Goal: Task Accomplishment & Management: Manage account settings

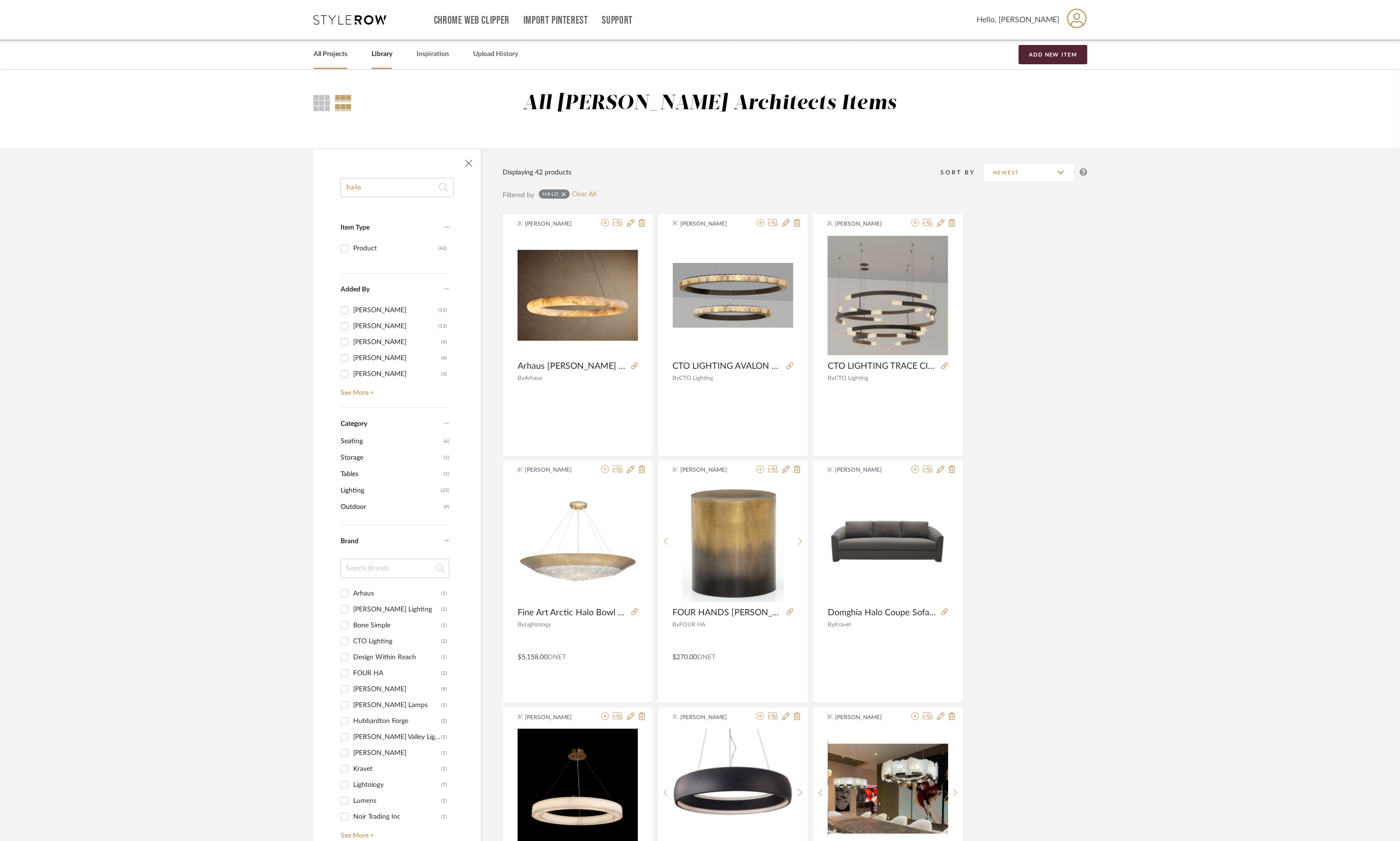
click at [326, 51] on link "All Projects" at bounding box center [330, 54] width 34 height 13
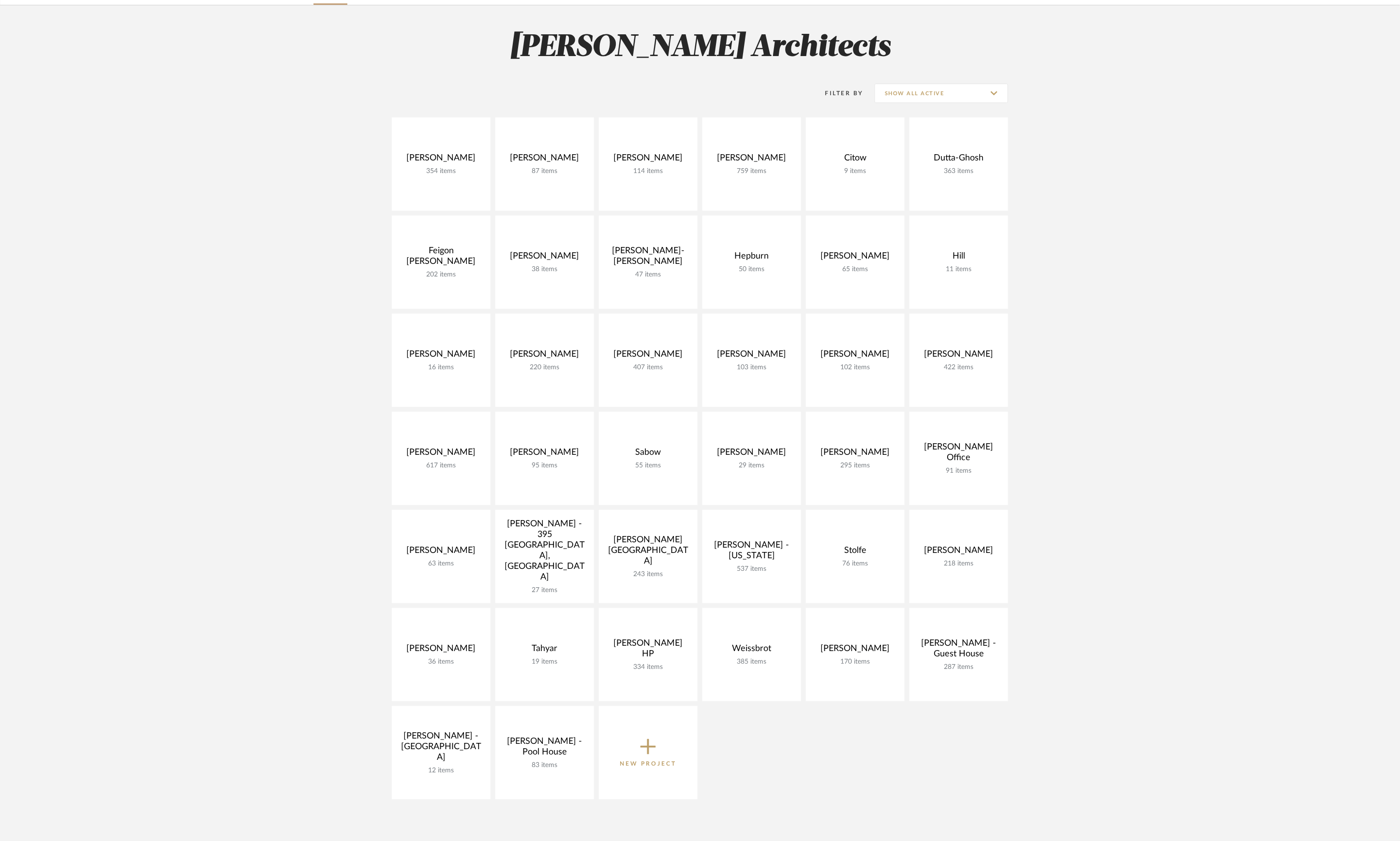
scroll to position [129, 0]
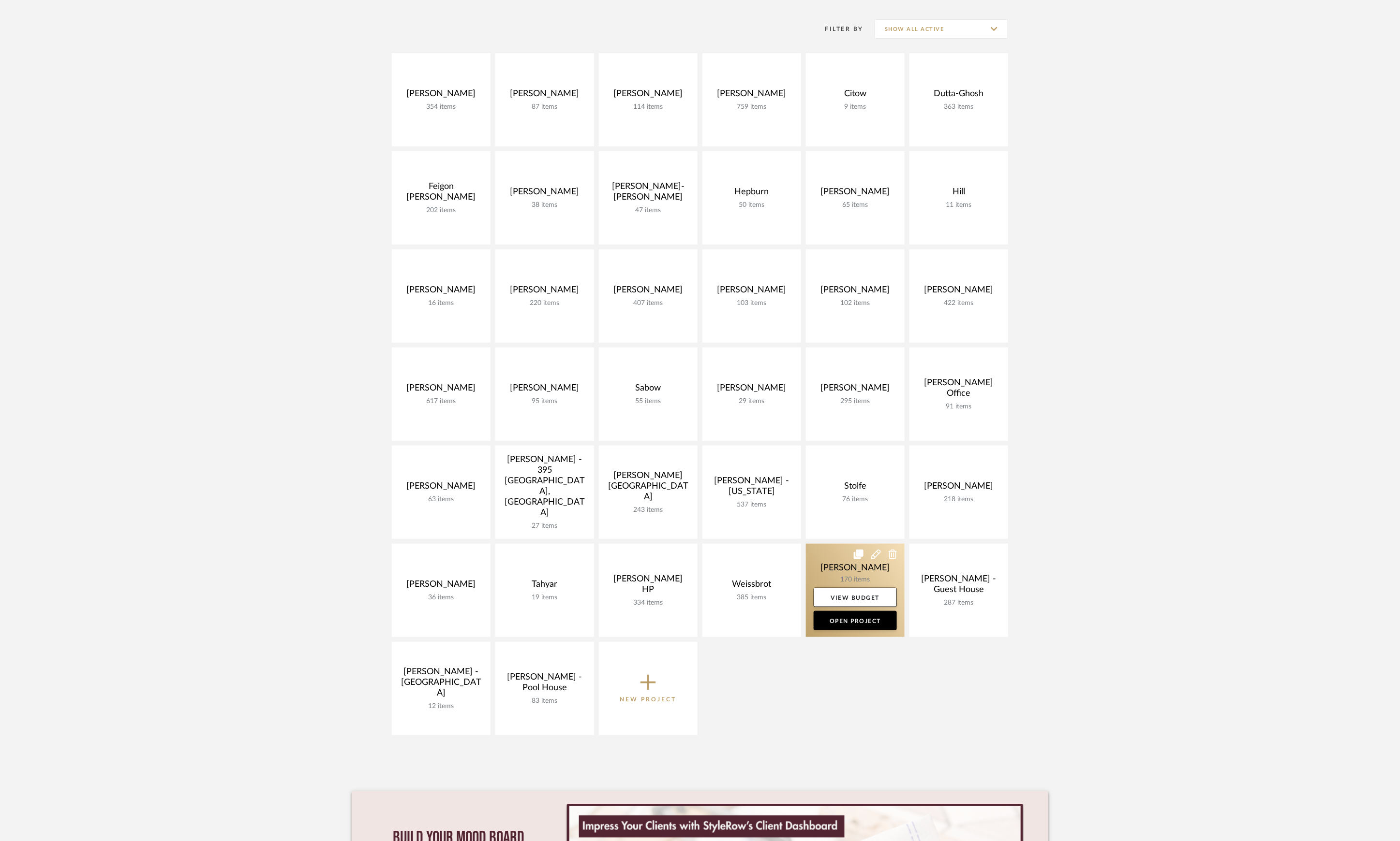
click at [847, 570] on link at bounding box center [855, 590] width 99 height 93
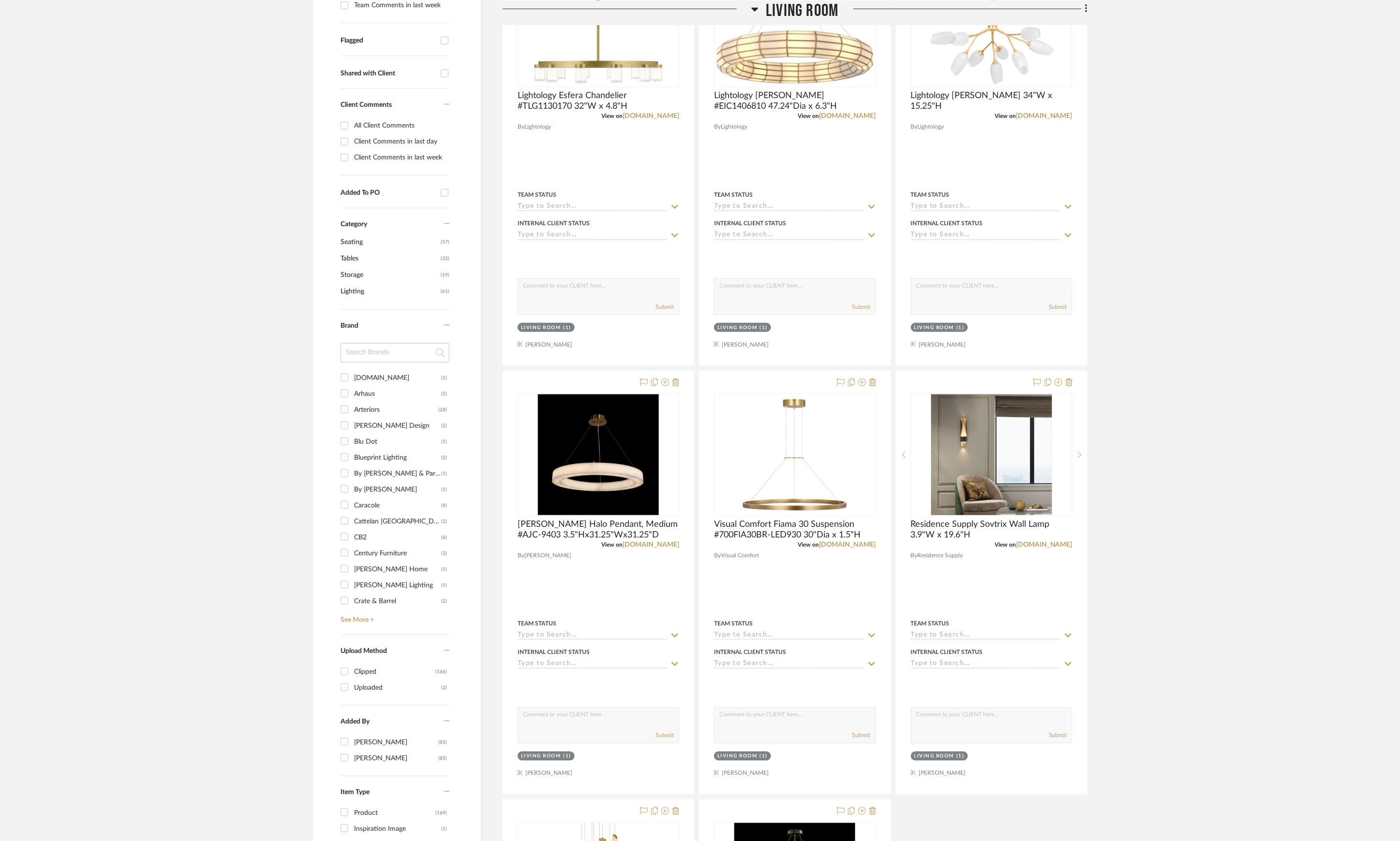
scroll to position [387, 0]
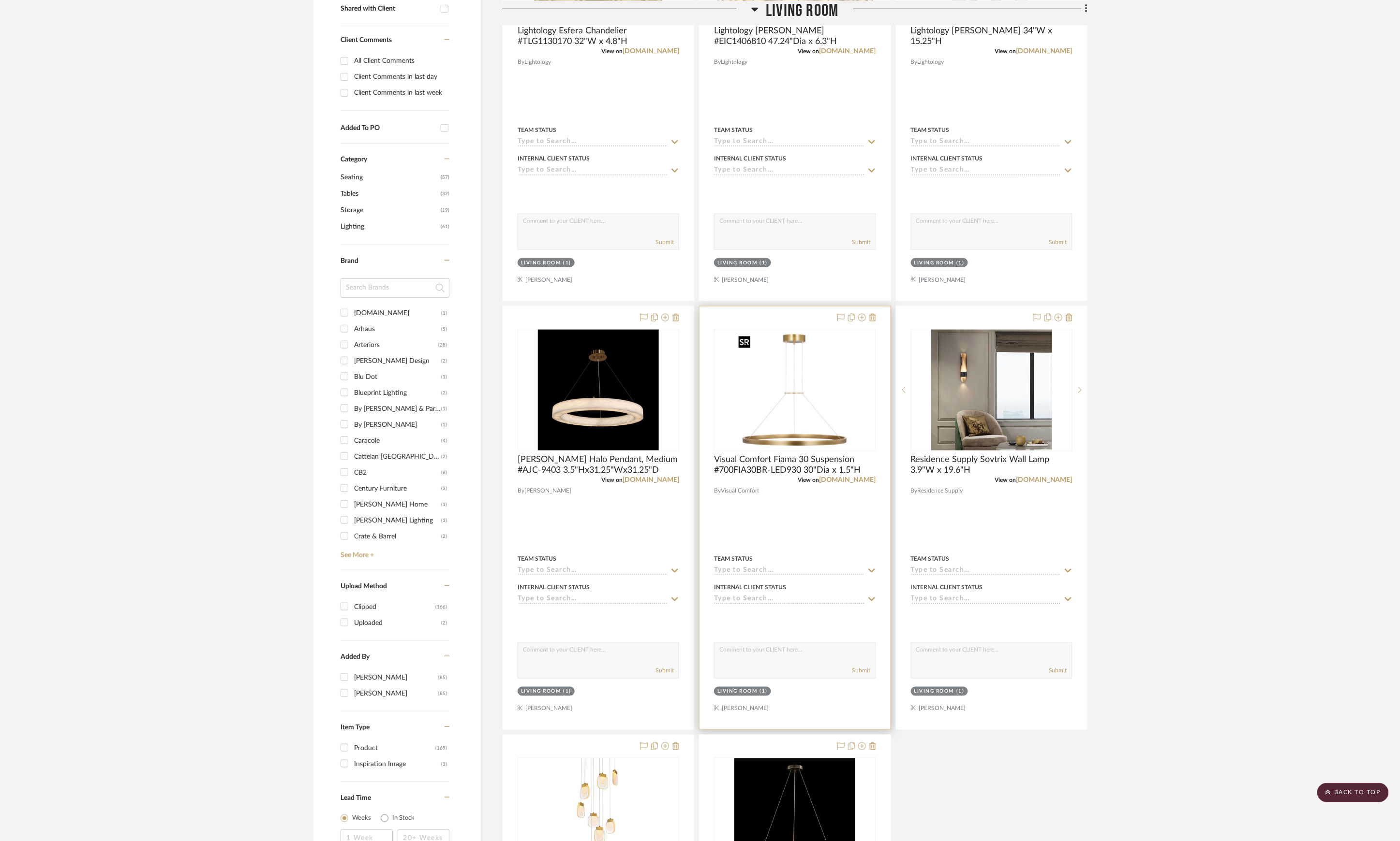
click at [806, 443] on img "0" at bounding box center [794, 390] width 121 height 121
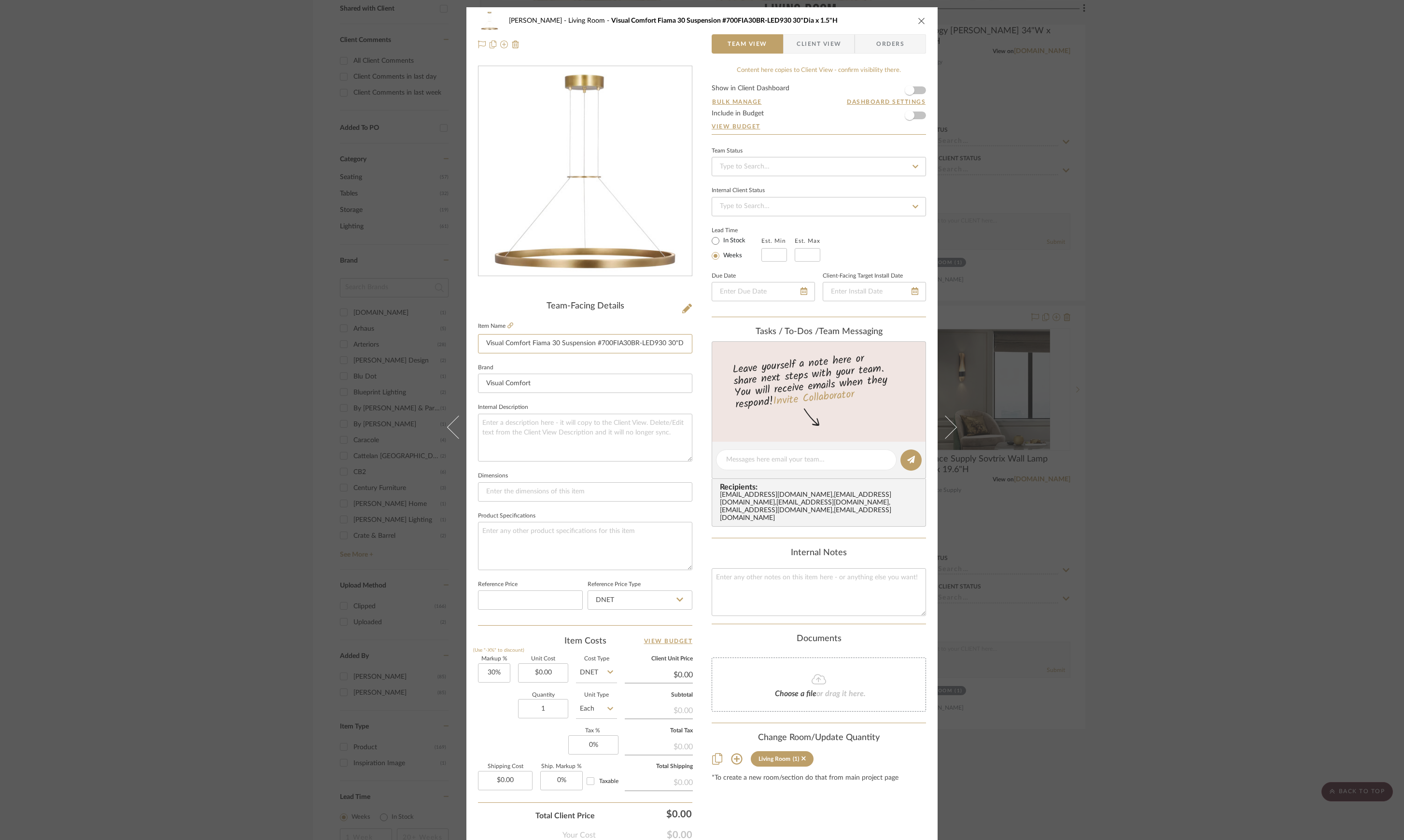
scroll to position [0, 28]
drag, startPoint x: 482, startPoint y: 349, endPoint x: 873, endPoint y: 358, distance: 391.1
click at [739, 345] on div "[PERSON_NAME] Living Room Visual Comfort Fiama 30 Suspension #700FIA30BR-LED930…" at bounding box center [702, 453] width 471 height 892
click at [507, 324] on icon at bounding box center [510, 325] width 6 height 6
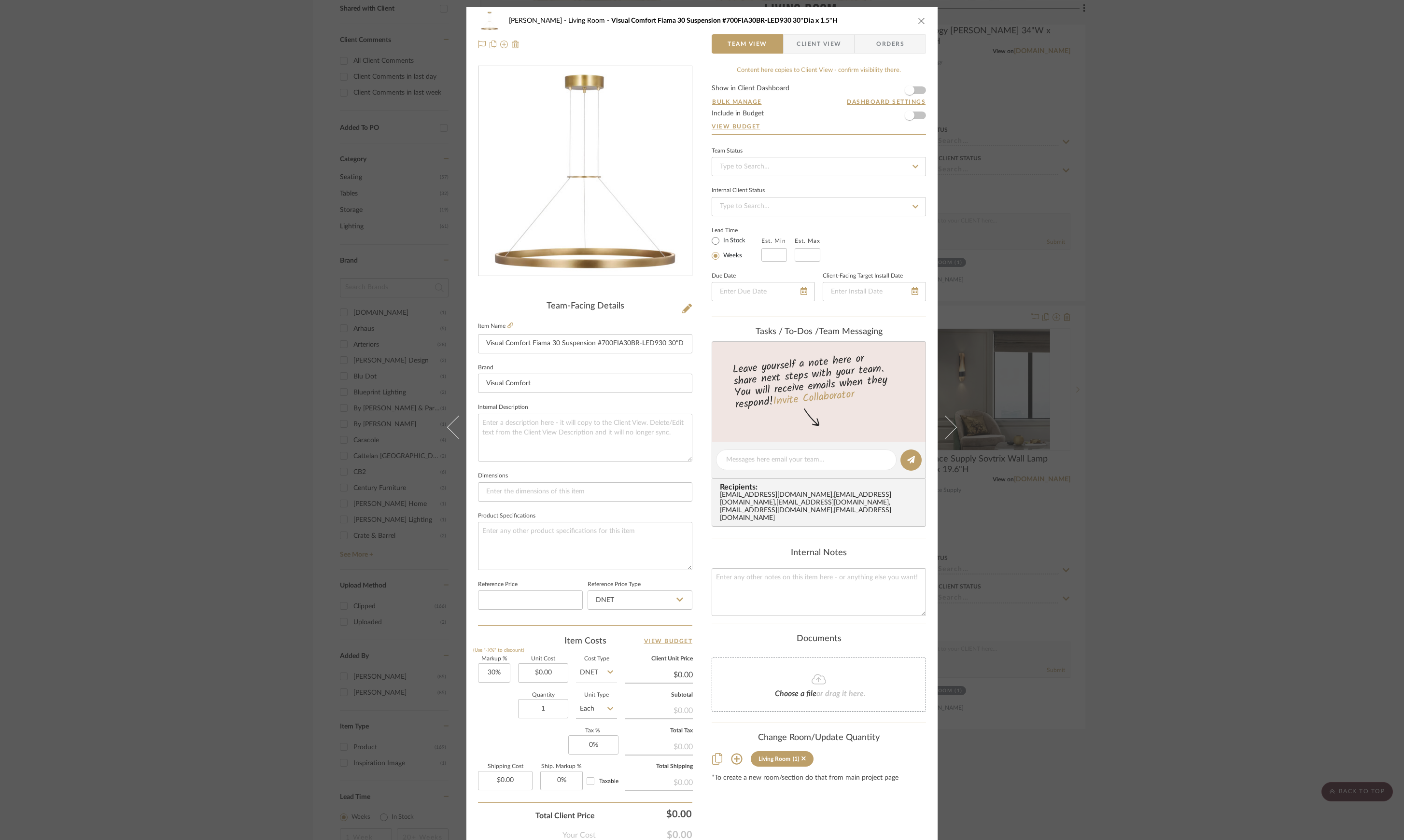
click at [1213, 417] on div "[PERSON_NAME] Living Room Visual Comfort Fiama 30 Suspension #700FIA30BR-LED930…" at bounding box center [702, 420] width 1404 height 840
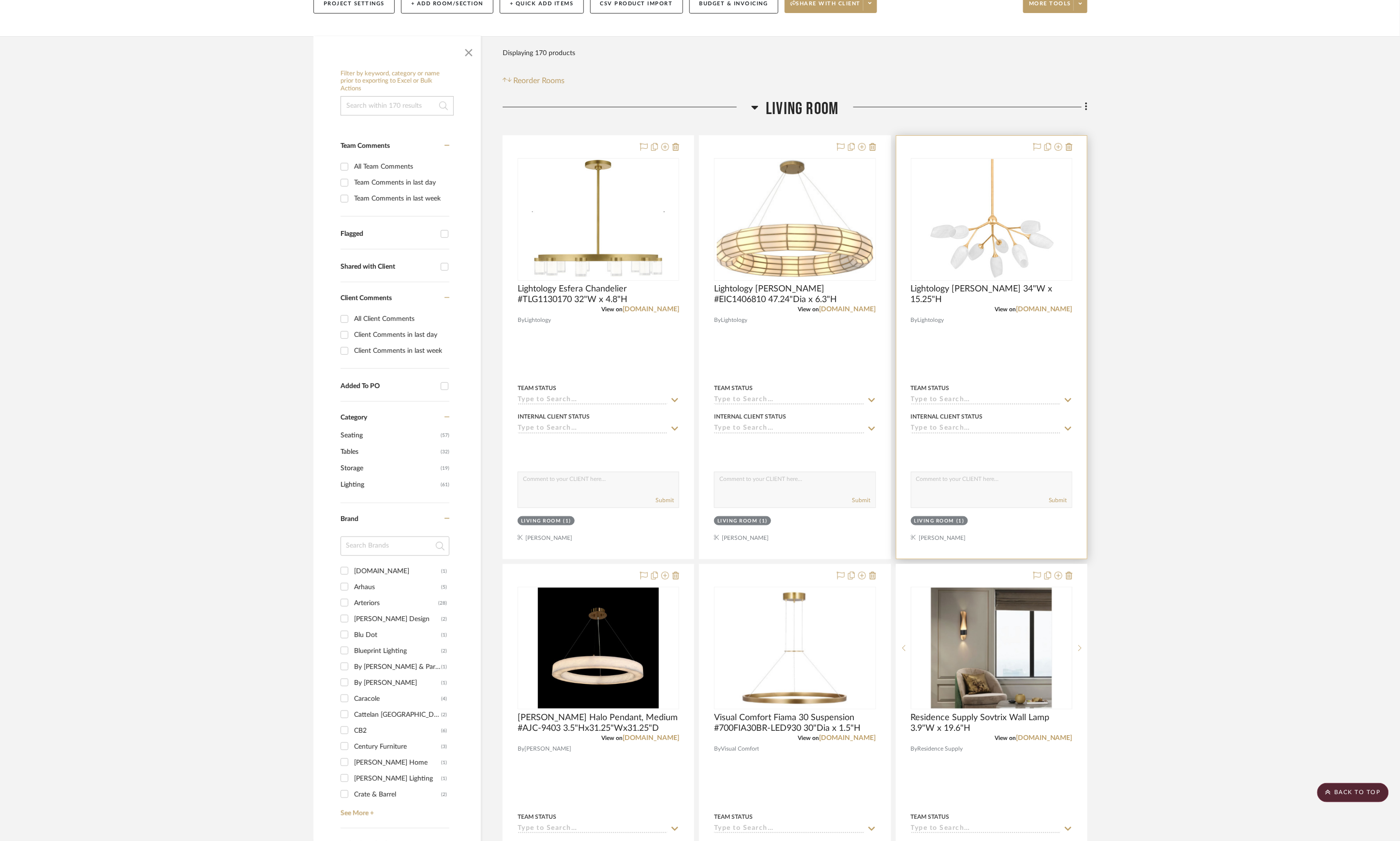
scroll to position [387, 0]
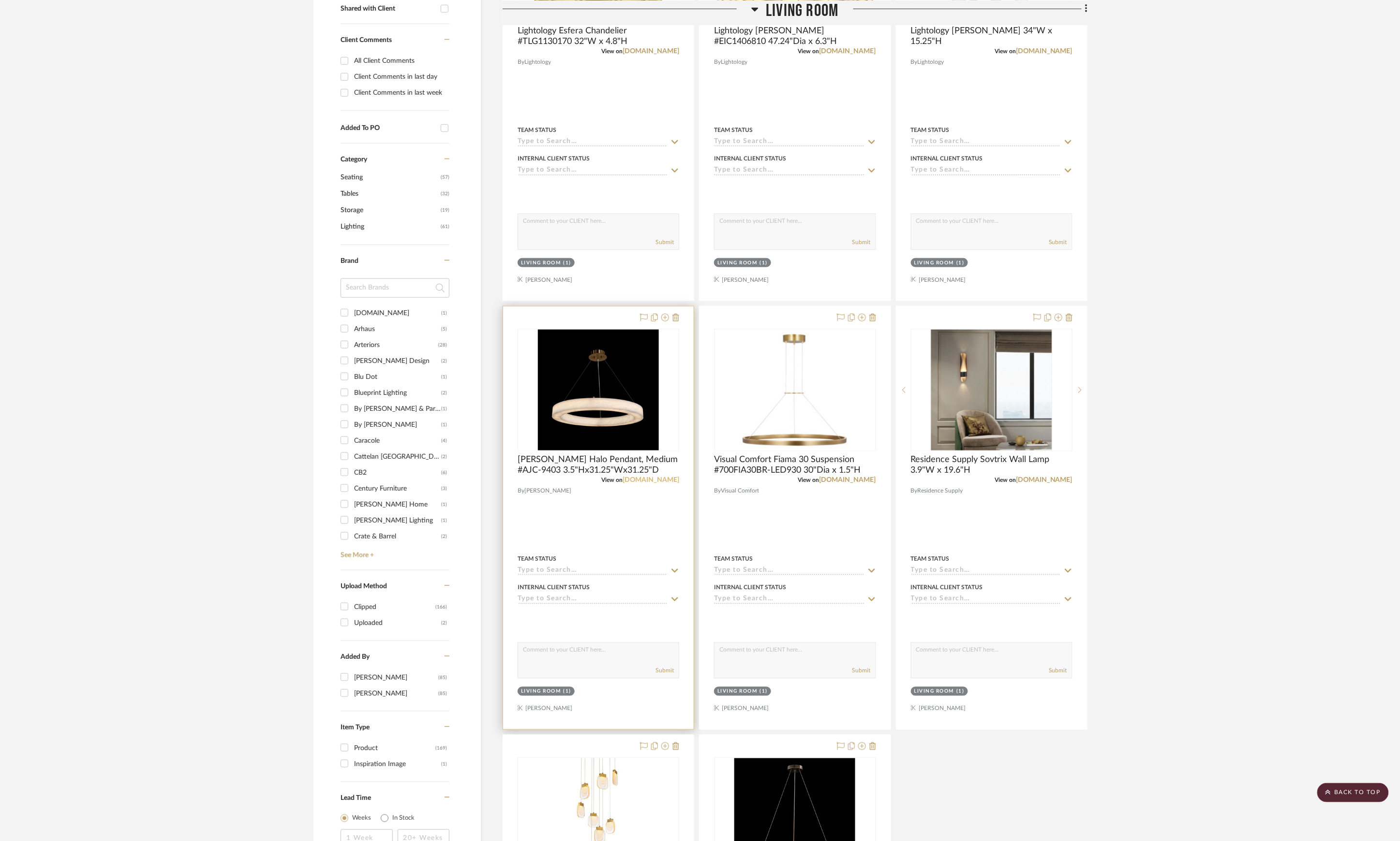
click at [659, 480] on link "[DOMAIN_NAME]" at bounding box center [651, 480] width 57 height 7
click at [571, 463] on span "[PERSON_NAME] Halo Pendant, Medium #AJC-9403 3.5"Hx31.25"Wx31.25"D" at bounding box center [598, 465] width 162 height 21
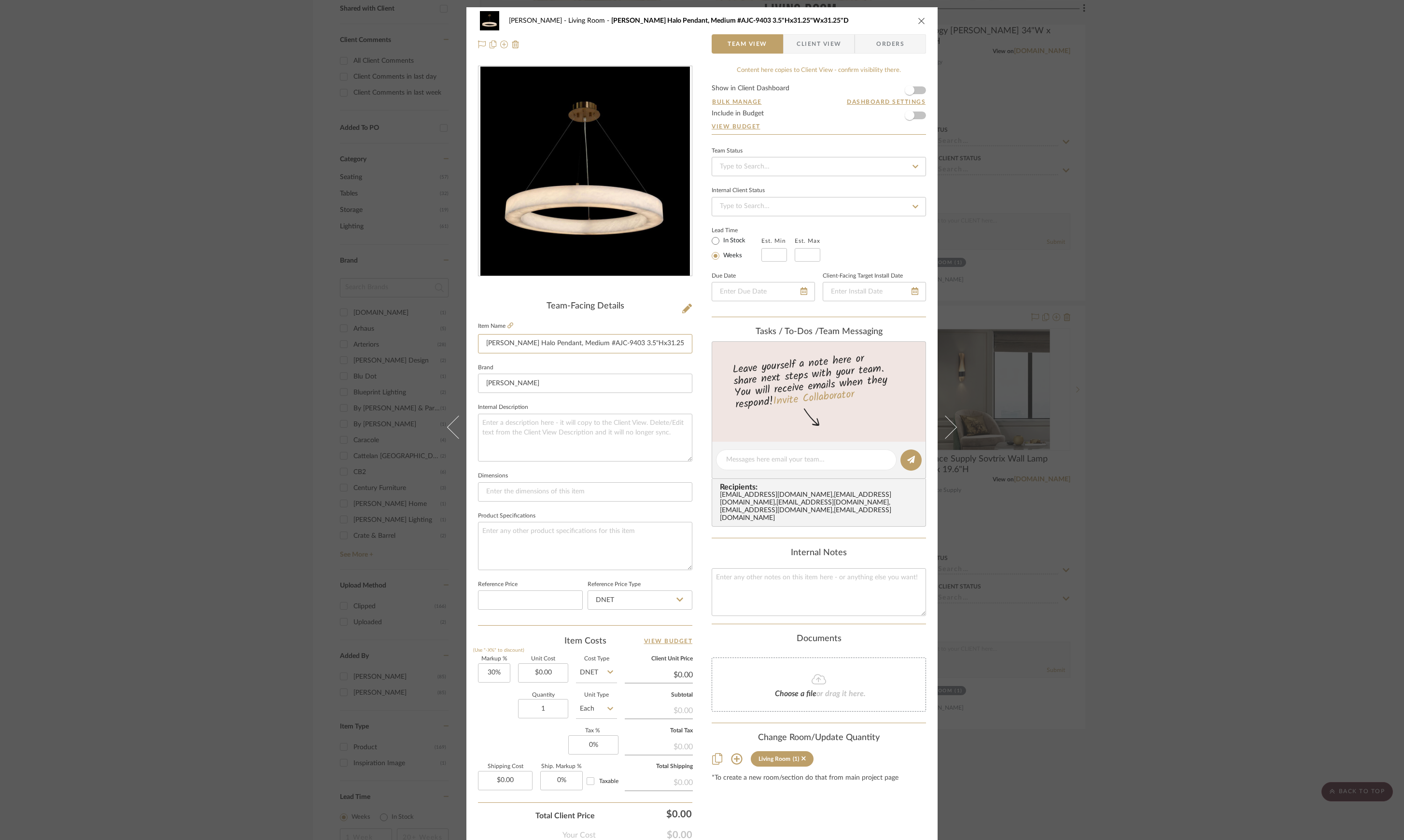
scroll to position [0, 52]
drag, startPoint x: 481, startPoint y: 343, endPoint x: 776, endPoint y: 352, distance: 295.1
click at [776, 352] on div "[PERSON_NAME] Living Room [PERSON_NAME] Halo Pendant, Medium #AJC-9403 3.5"Hx31…" at bounding box center [702, 453] width 471 height 892
drag, startPoint x: 187, startPoint y: 173, endPoint x: 1057, endPoint y: 399, distance: 898.9
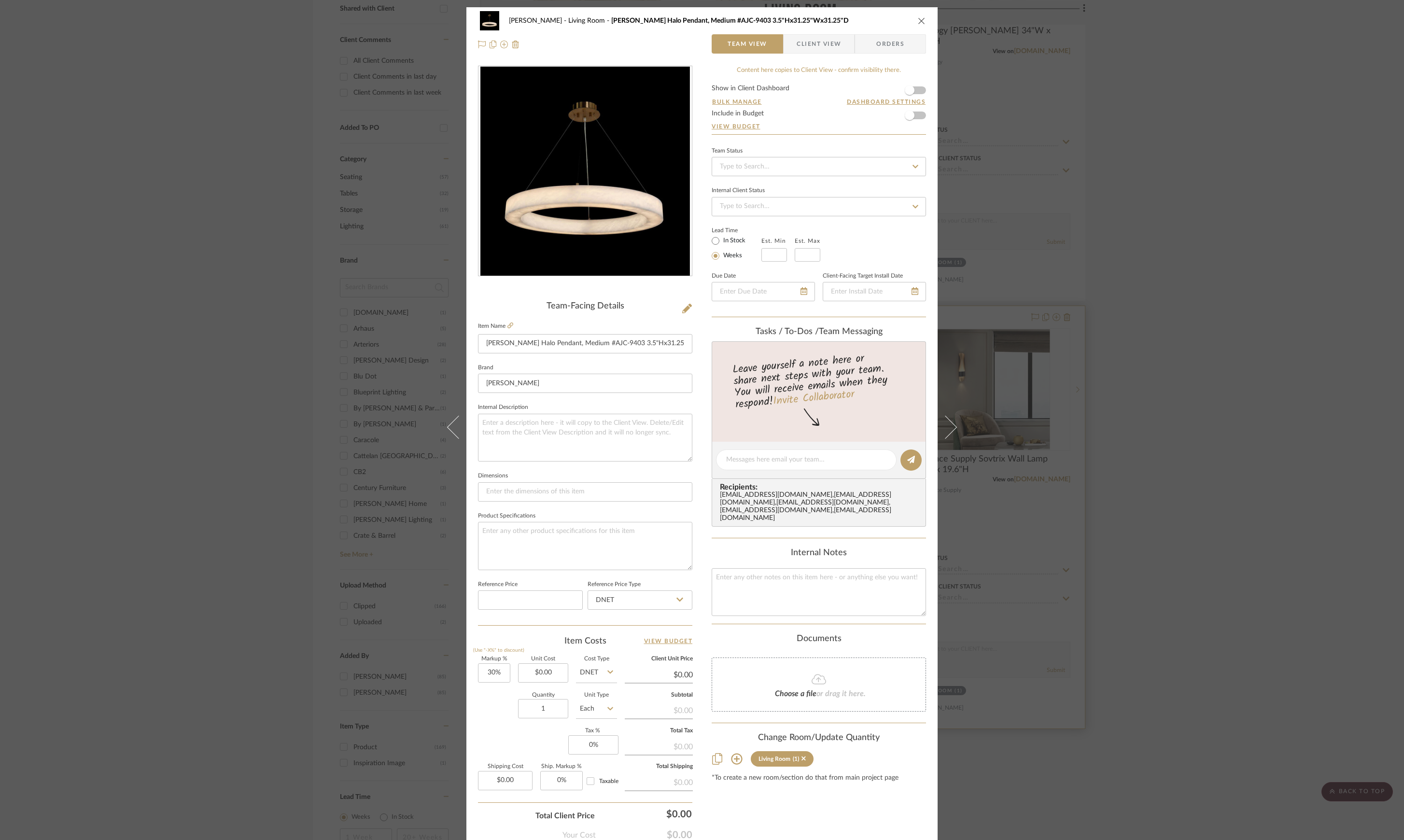
click at [204, 178] on div "[PERSON_NAME] Living Room [PERSON_NAME] Halo Pendant, Medium #AJC-9403 3.5"Hx31…" at bounding box center [702, 420] width 1404 height 840
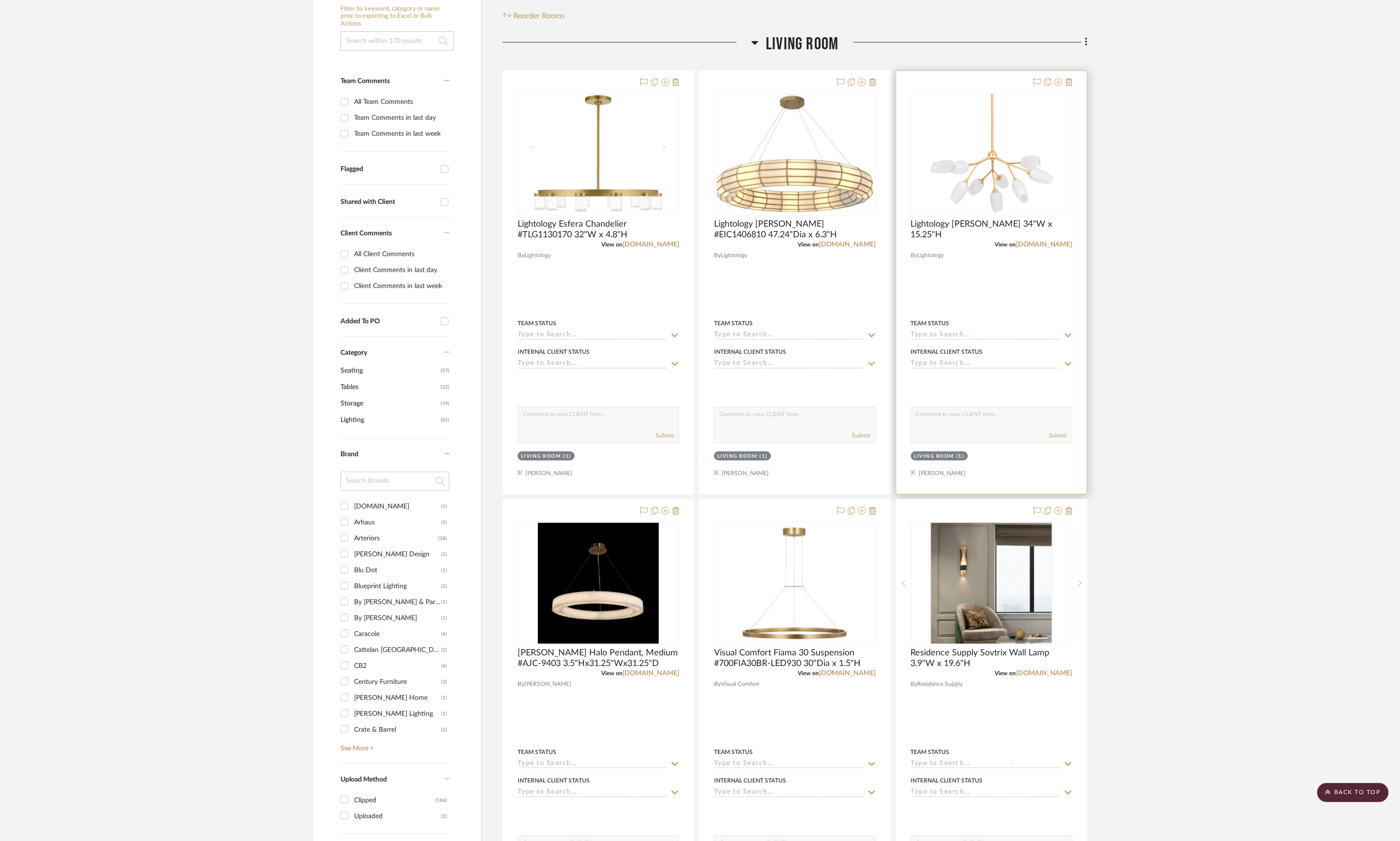
scroll to position [64, 0]
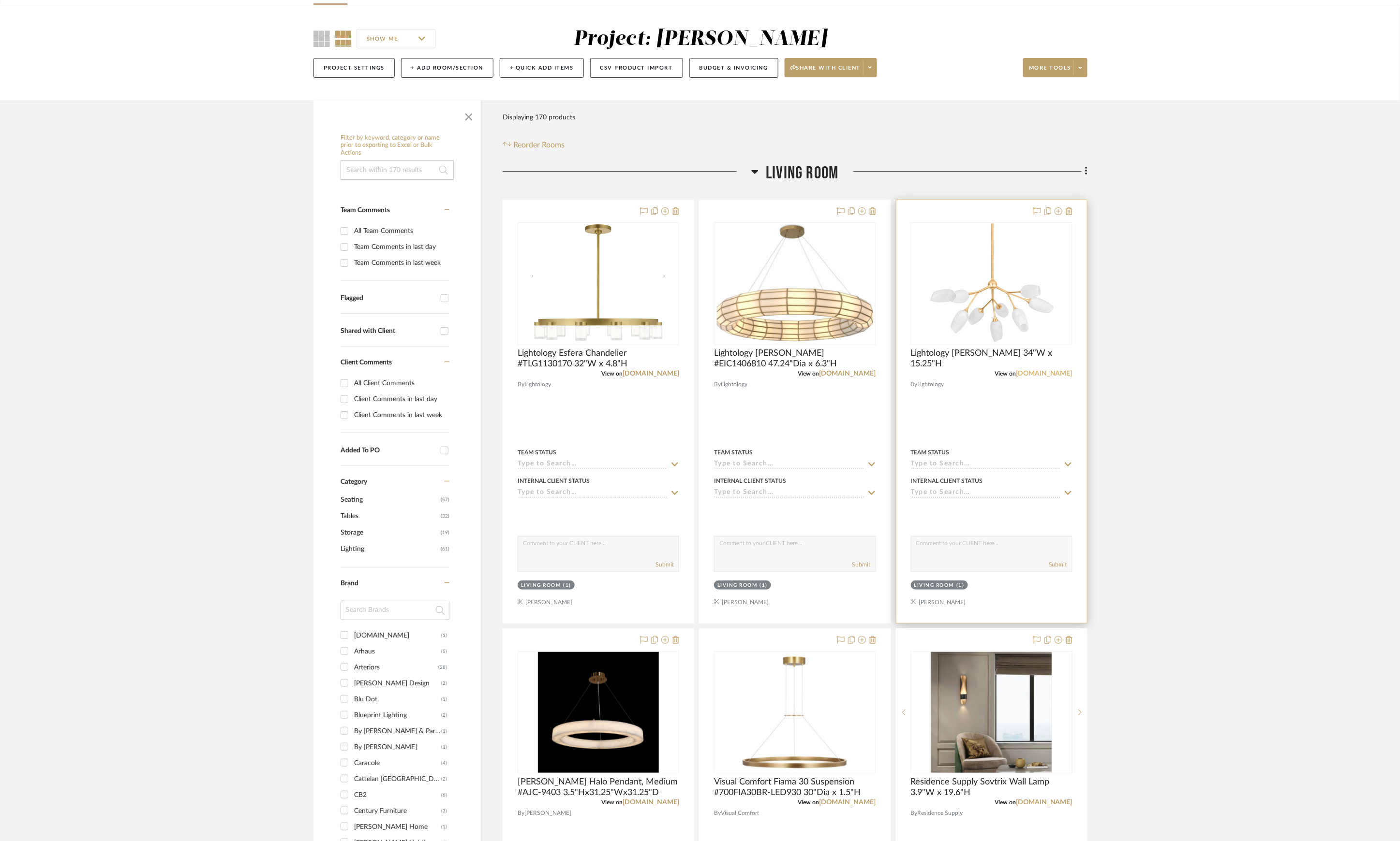
click at [1045, 372] on link "[DOMAIN_NAME]" at bounding box center [1044, 373] width 57 height 7
click at [1067, 211] on icon at bounding box center [1069, 211] width 7 height 8
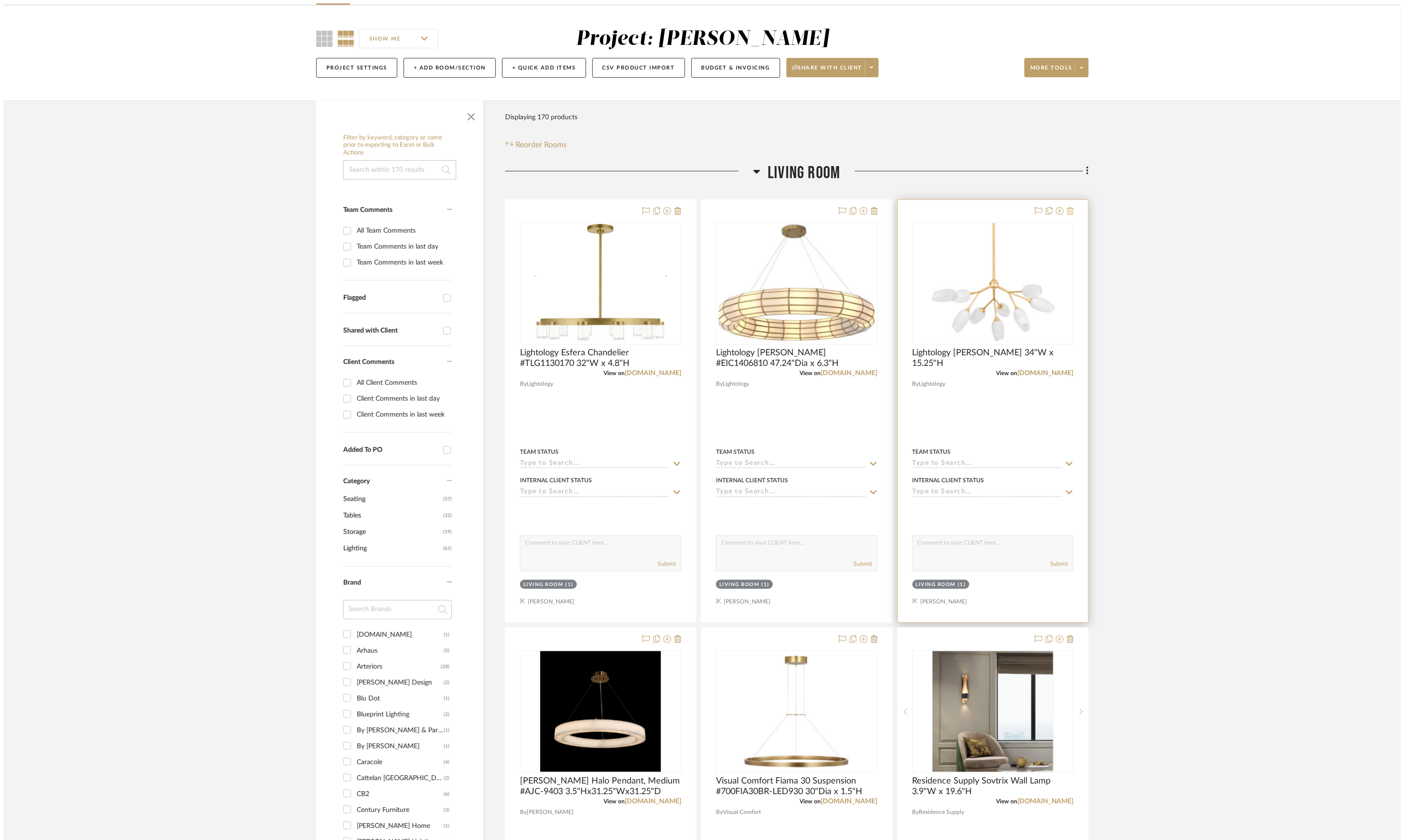
scroll to position [0, 0]
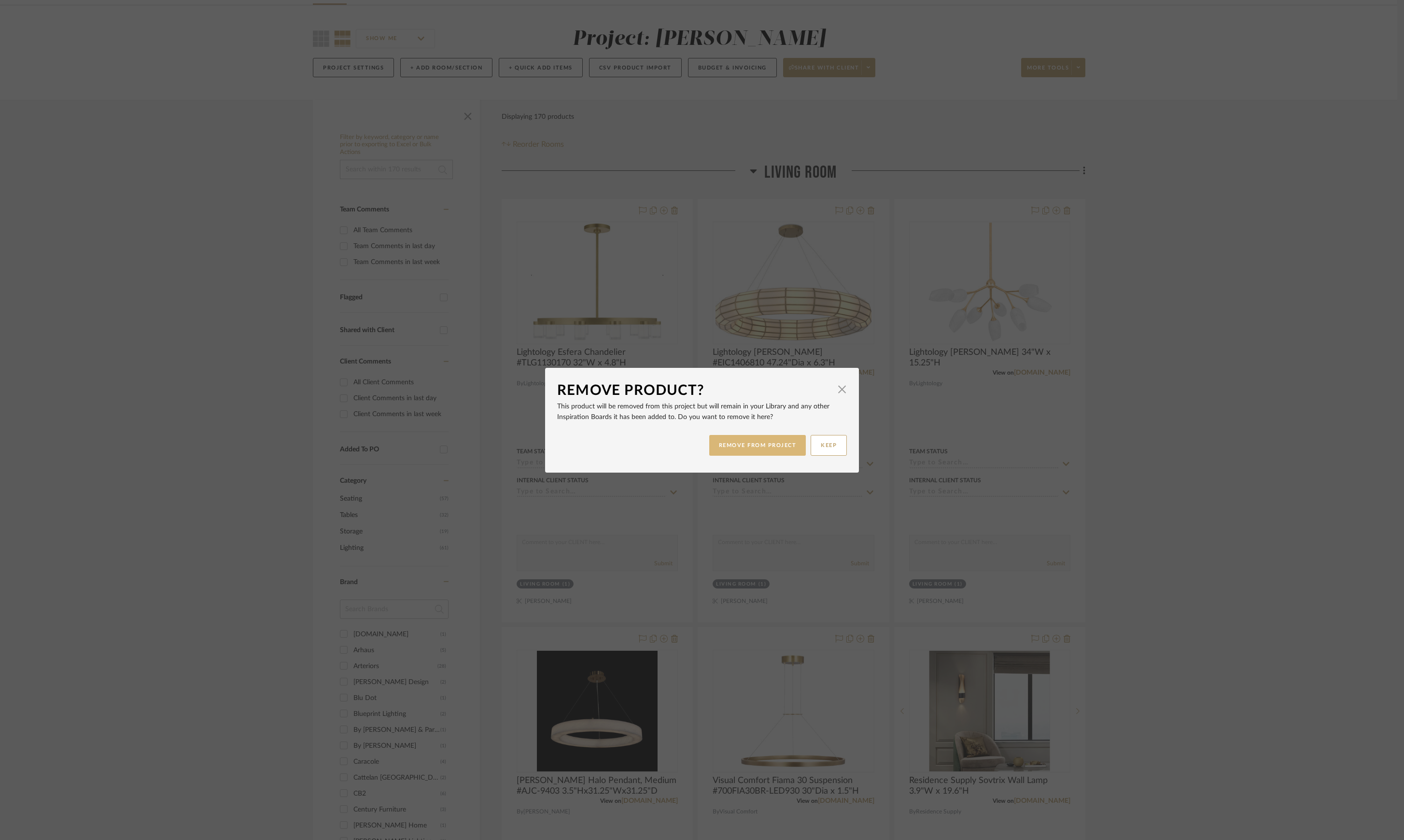
click at [730, 440] on button "REMOVE FROM PROJECT" at bounding box center [758, 445] width 97 height 21
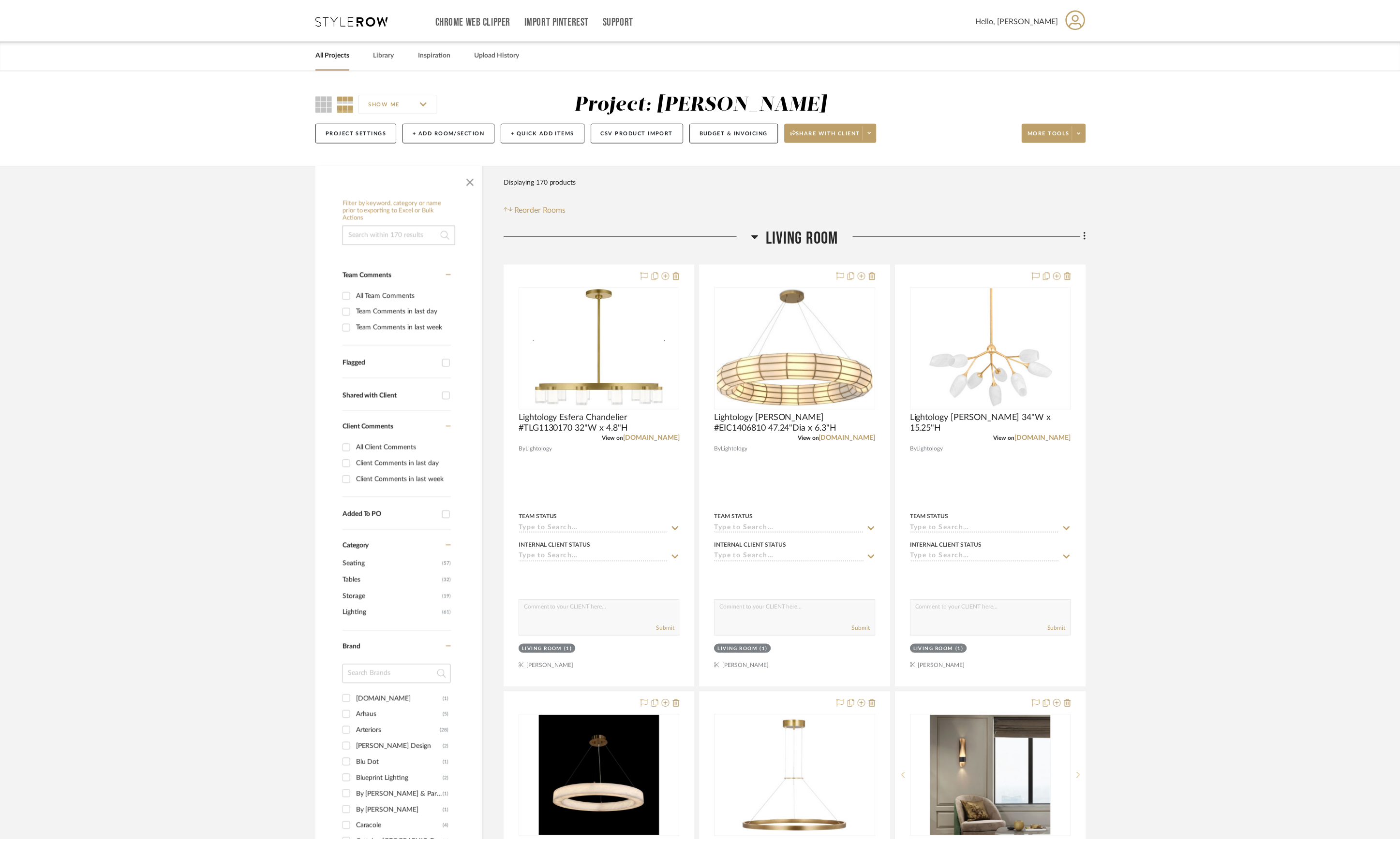
scroll to position [64, 0]
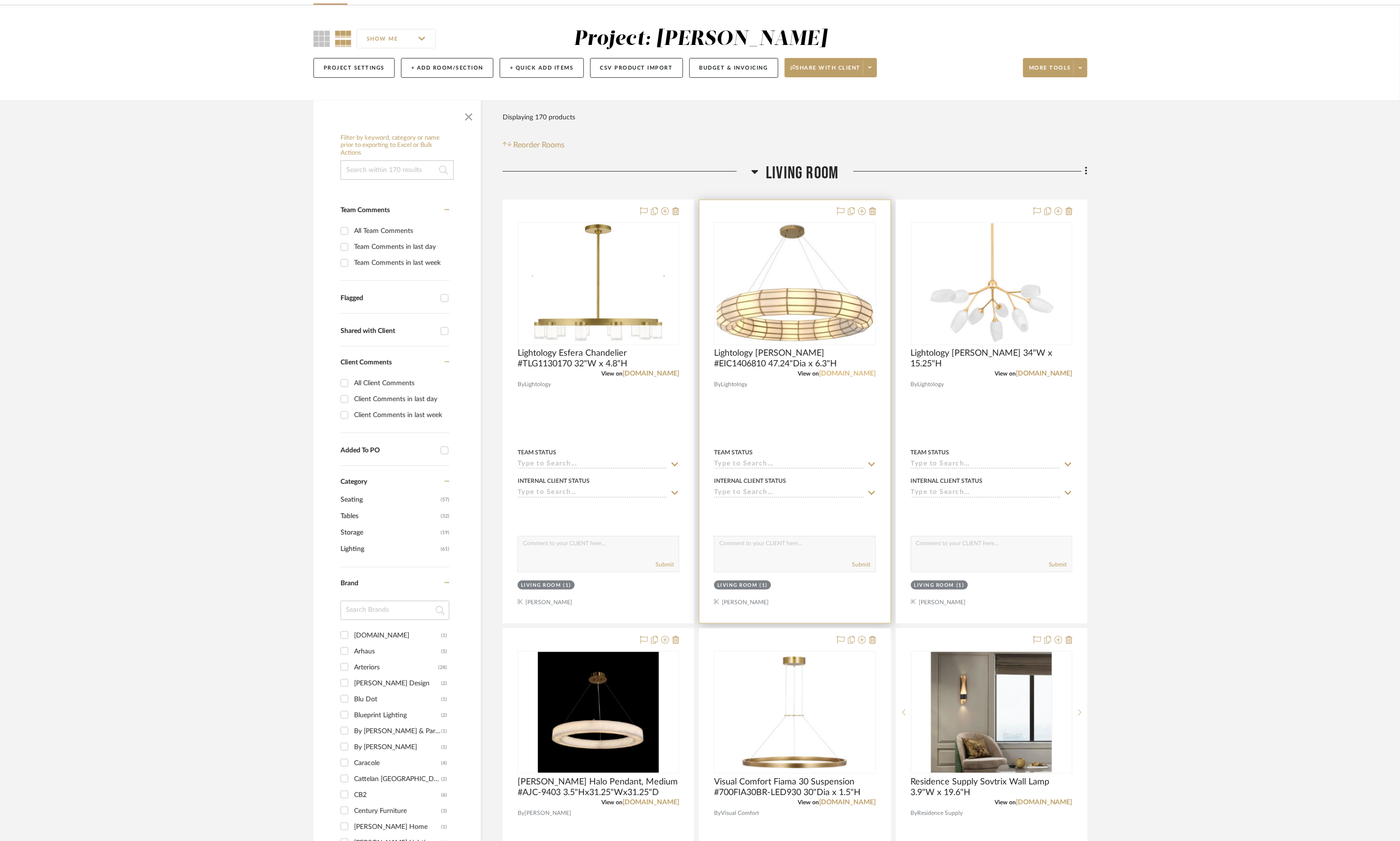
click at [857, 372] on link "[DOMAIN_NAME]" at bounding box center [847, 373] width 57 height 7
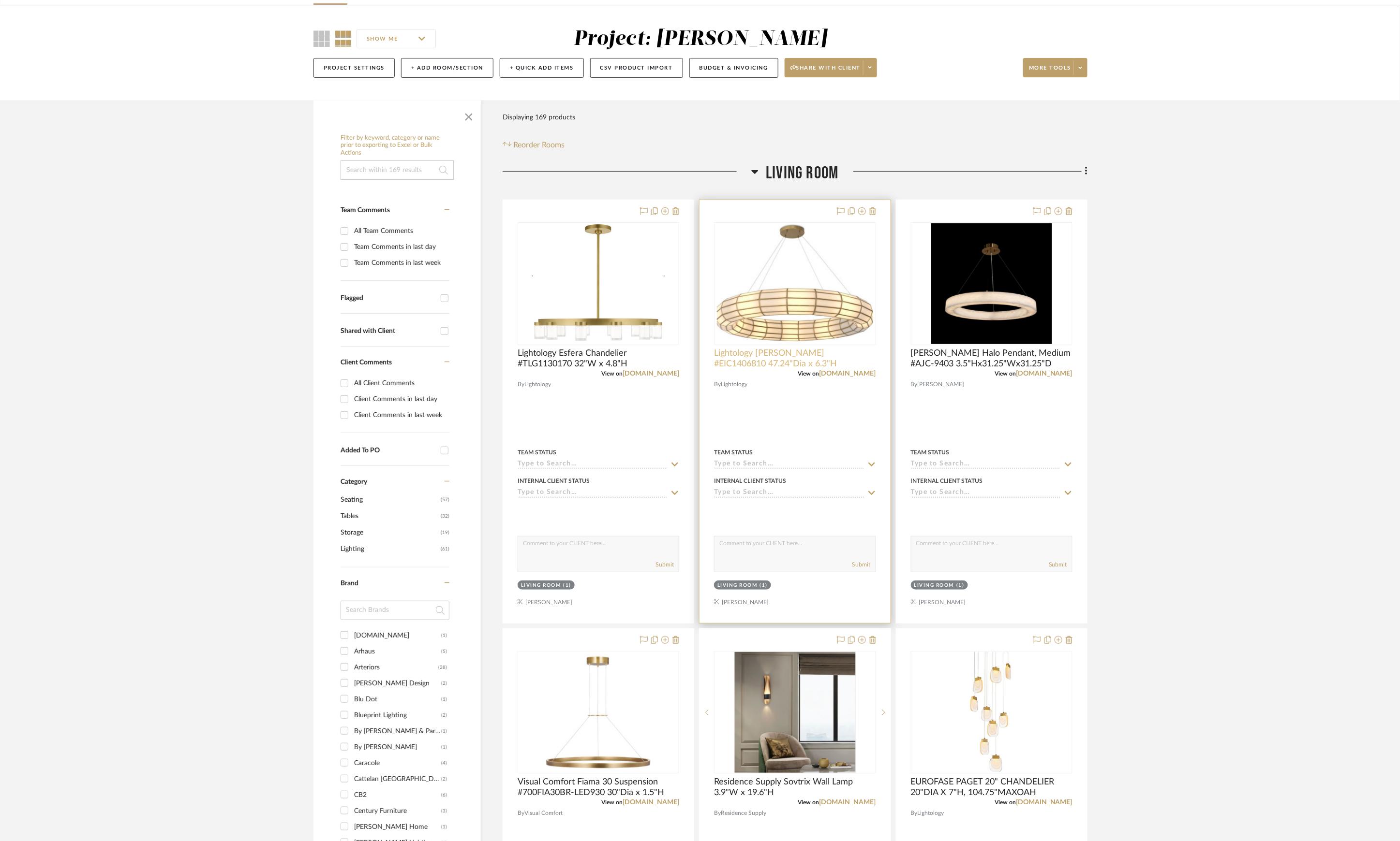
click at [801, 366] on span "Lightology [PERSON_NAME] #EIC1406810 47.24"Dia x 6.3"H" at bounding box center [794, 359] width 162 height 21
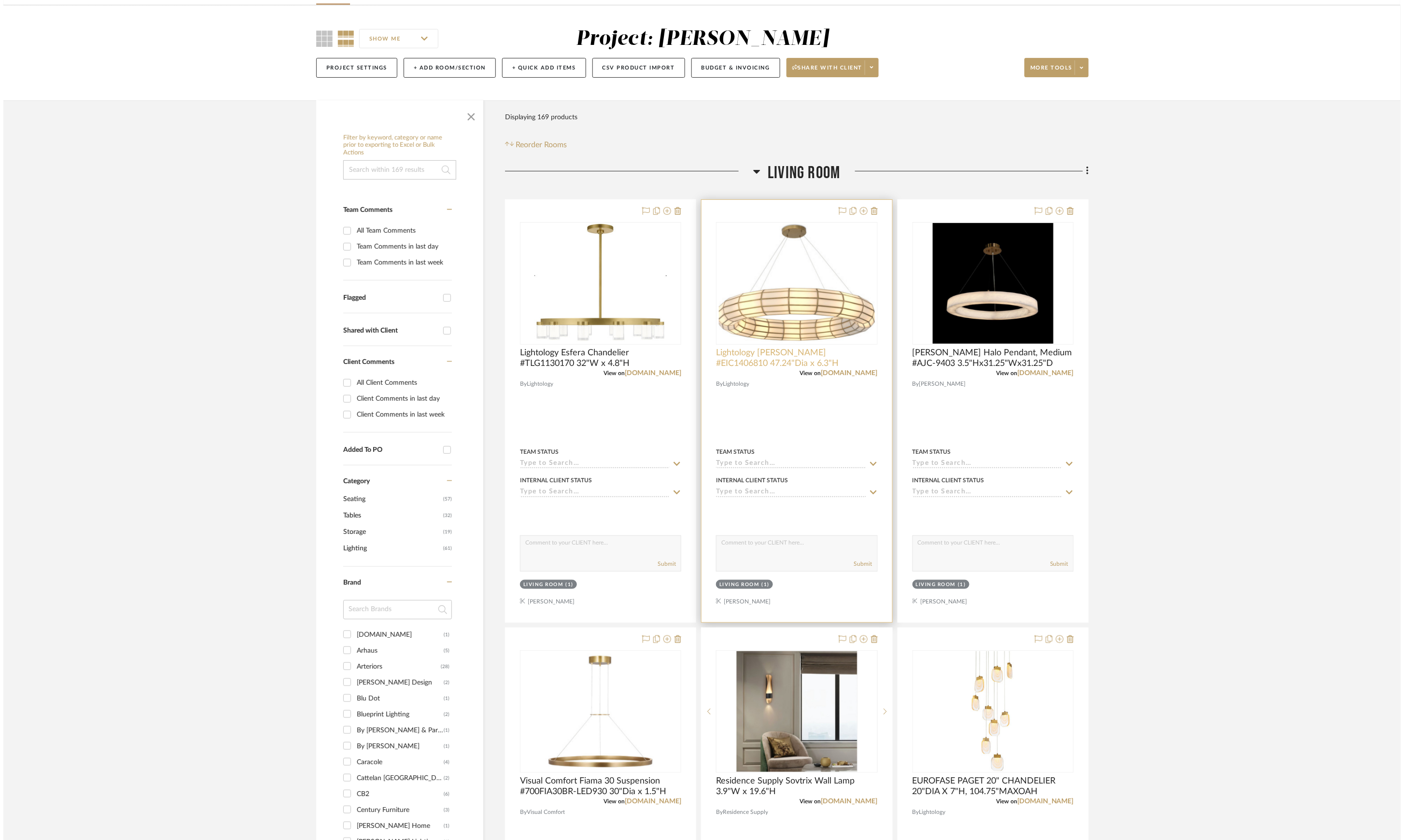
scroll to position [0, 0]
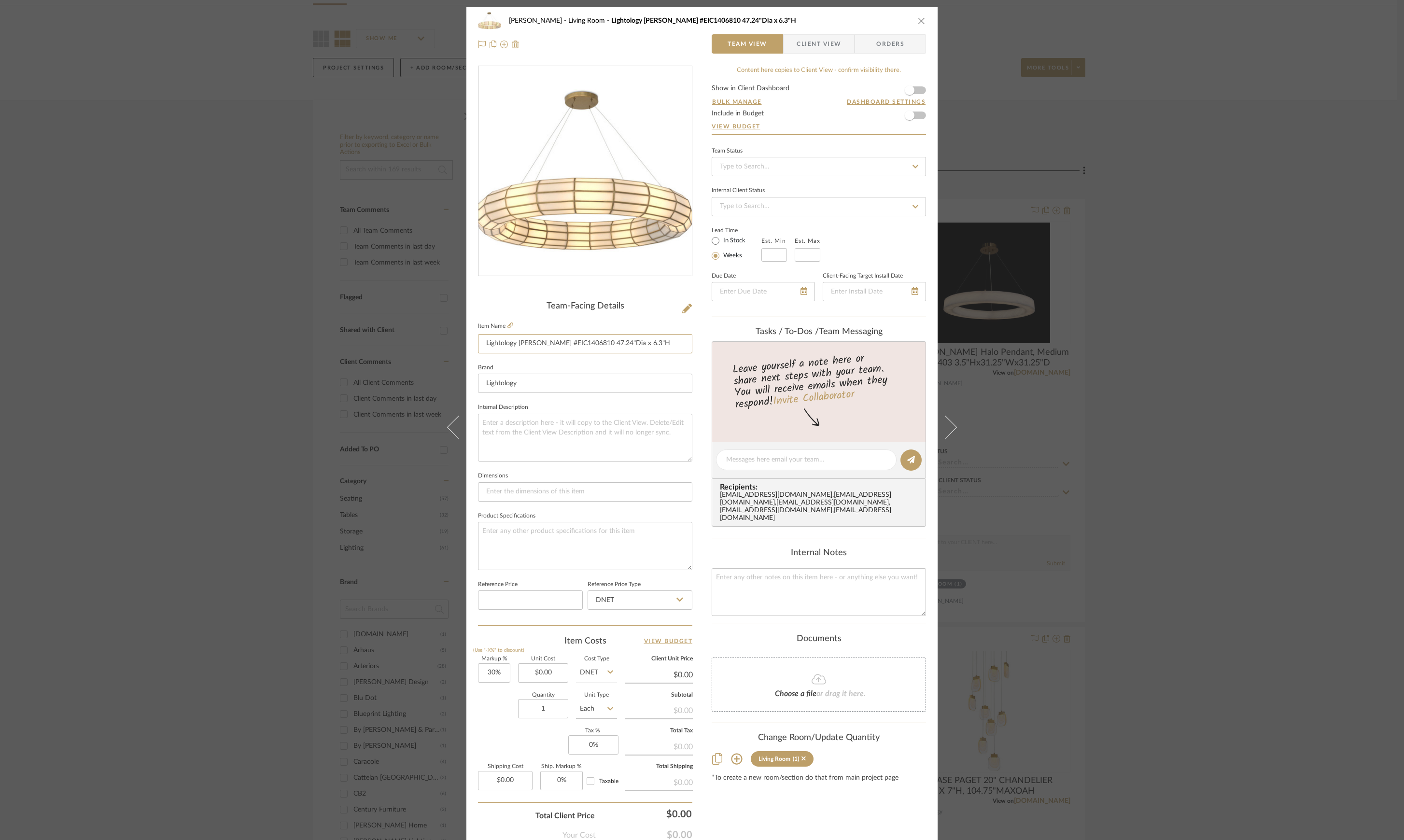
drag, startPoint x: 478, startPoint y: 340, endPoint x: 780, endPoint y: 340, distance: 302.0
click at [780, 340] on div "[PERSON_NAME] Living Room Lightology [PERSON_NAME] #EIC1406810 47.24"Dia x 6.3"…" at bounding box center [702, 453] width 471 height 892
click at [509, 324] on icon at bounding box center [510, 325] width 6 height 6
drag, startPoint x: 228, startPoint y: 217, endPoint x: 236, endPoint y: 217, distance: 8.0
click at [228, 217] on div "[PERSON_NAME] Living Room Lightology [PERSON_NAME] #EIC1406810 47.24"Dia x 6.3"…" at bounding box center [702, 420] width 1404 height 840
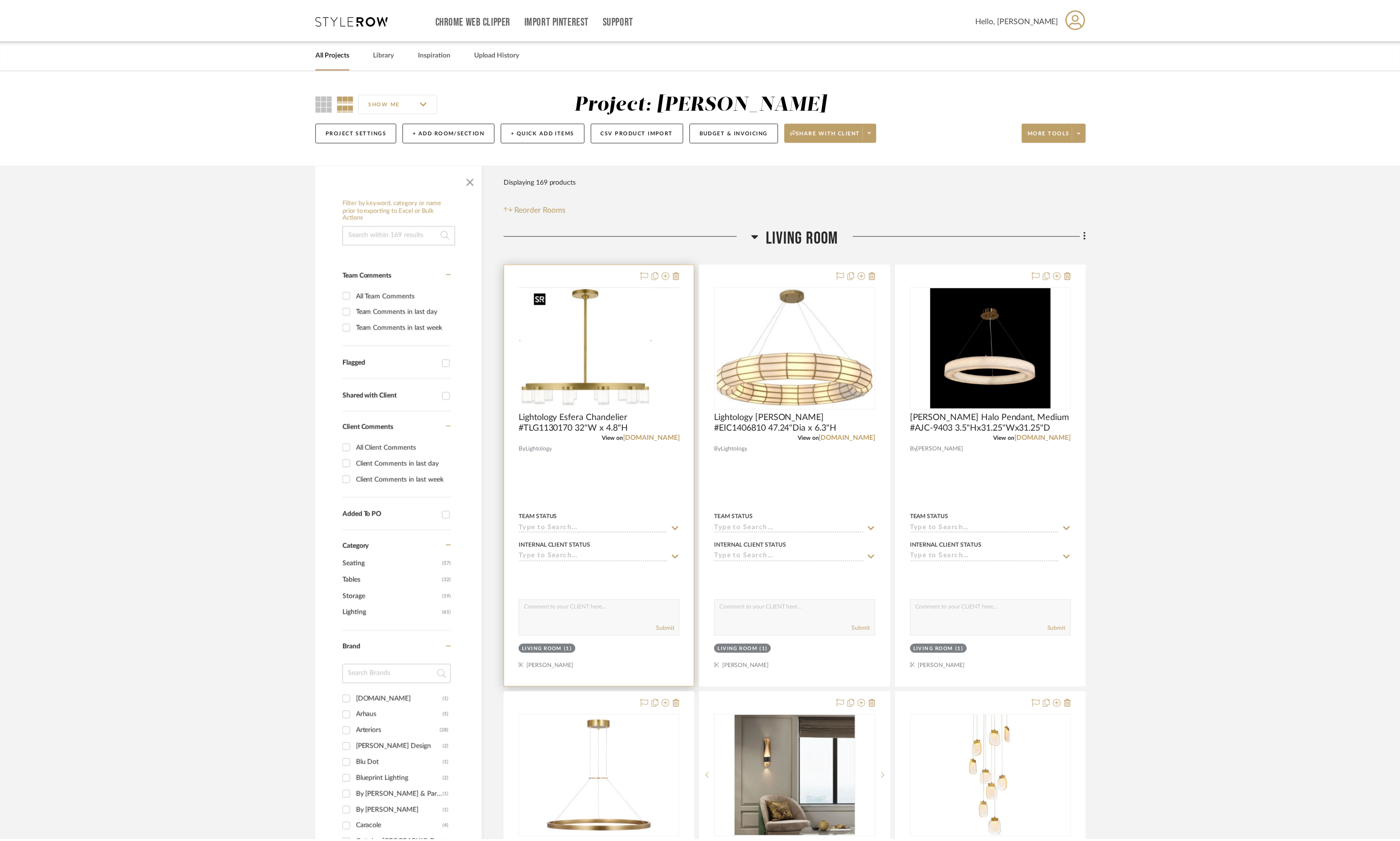
scroll to position [64, 0]
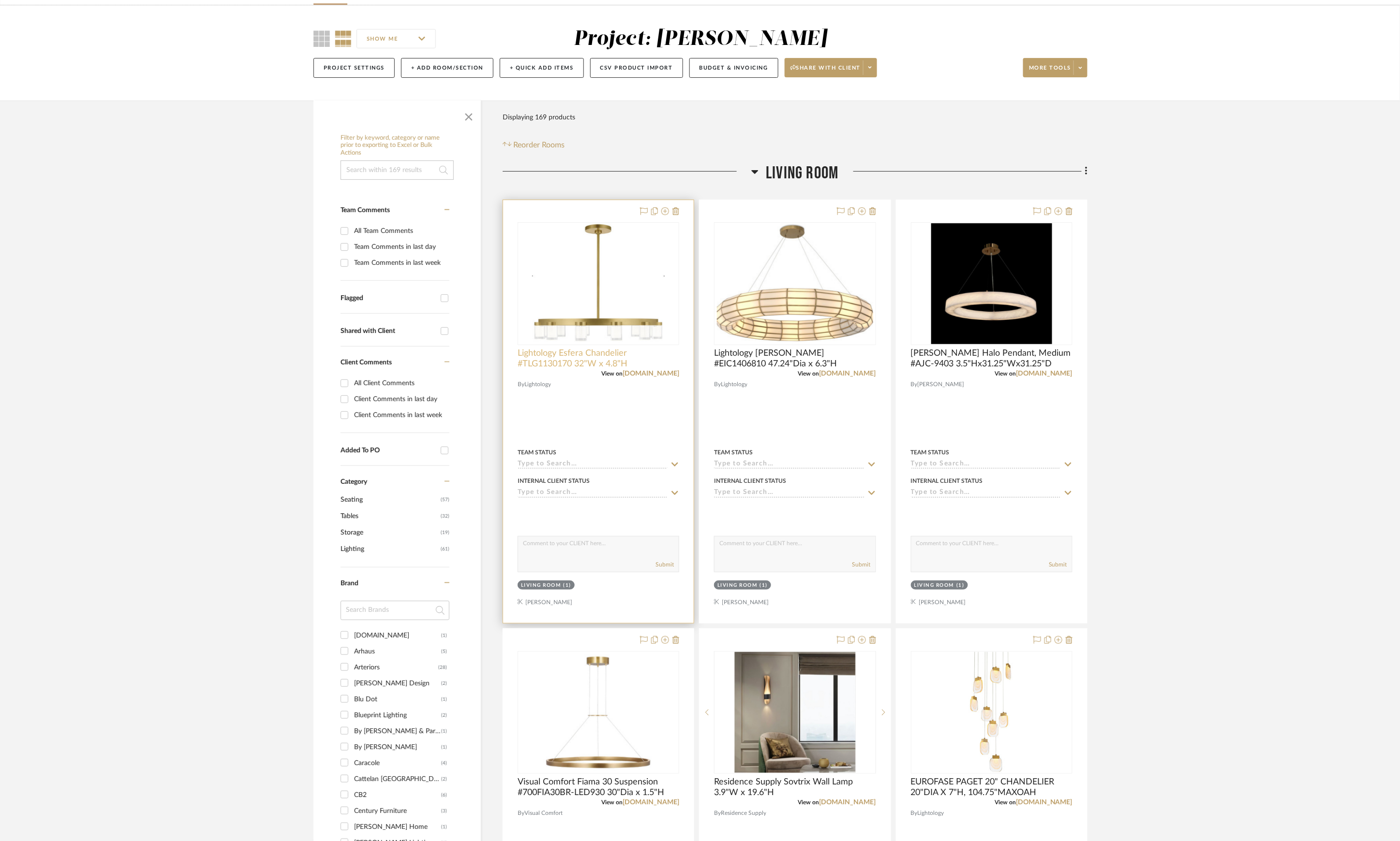
click at [571, 350] on span "Lightology Esfera Chandelier #TLG1130170 32"W x 4.8"H" at bounding box center [598, 359] width 162 height 21
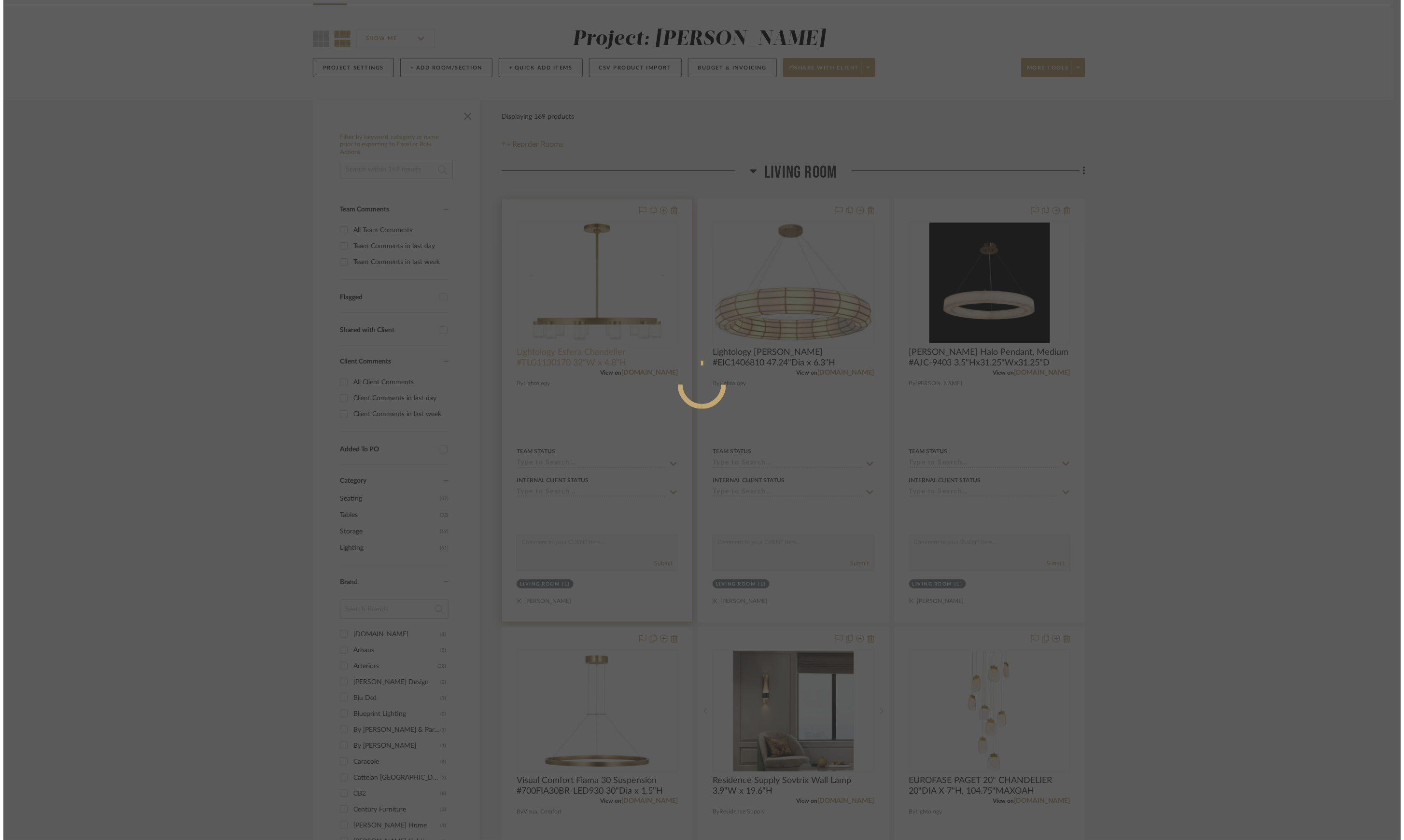
scroll to position [0, 0]
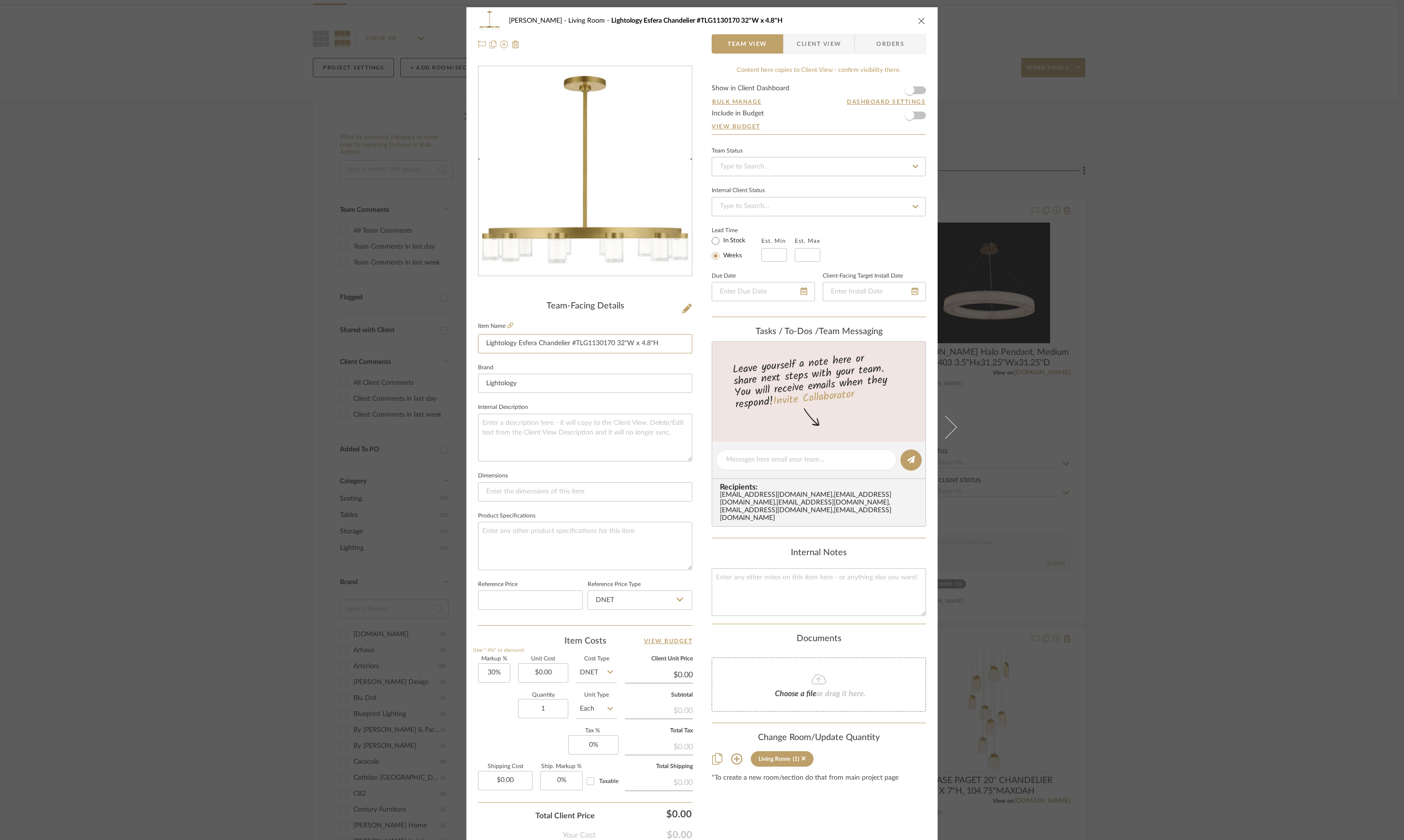
drag, startPoint x: 481, startPoint y: 342, endPoint x: 764, endPoint y: 347, distance: 283.0
click at [764, 347] on div "[PERSON_NAME] Living Room Lightology Esfera Chandelier #TLG1130170 32"W x 4.8"H…" at bounding box center [702, 453] width 471 height 892
click at [1260, 416] on div "[PERSON_NAME] Living Room Lightology Esfera Chandelier #TLG1130170 32"W x 4.8"H…" at bounding box center [702, 420] width 1404 height 840
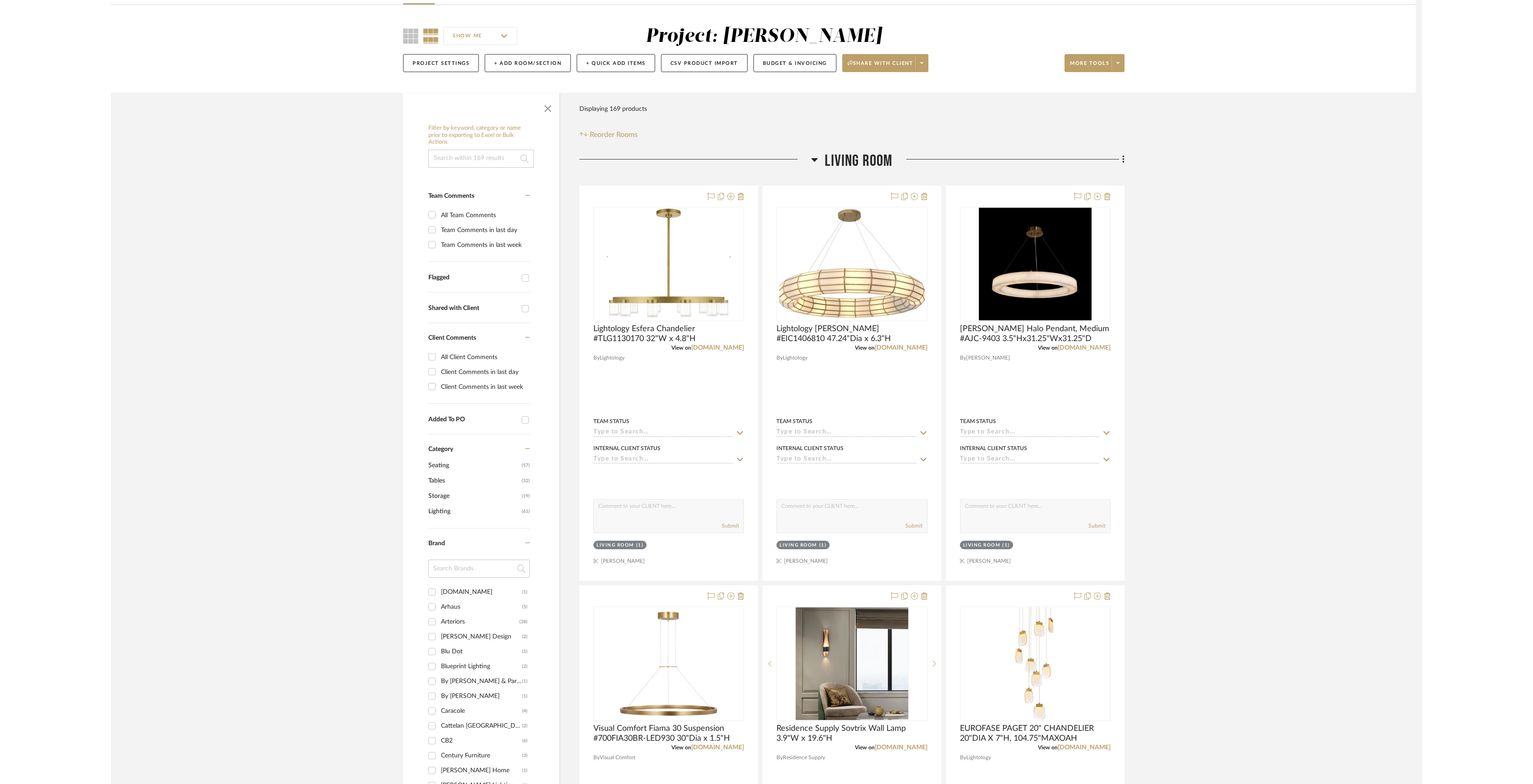
scroll to position [60, 0]
